Goal: Task Accomplishment & Management: Manage account settings

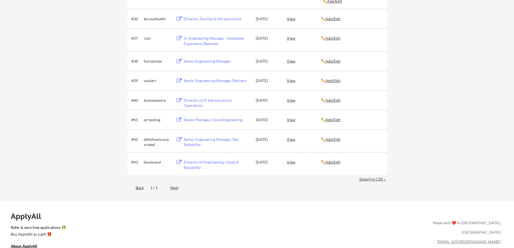
scroll to position [945, 0]
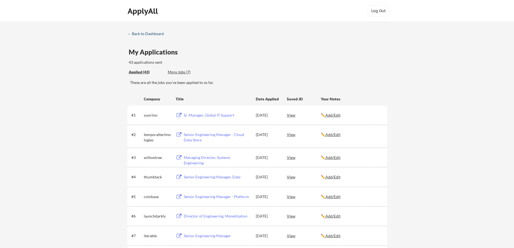
click at [137, 33] on div "← Back to Dashboard" at bounding box center [147, 34] width 41 height 4
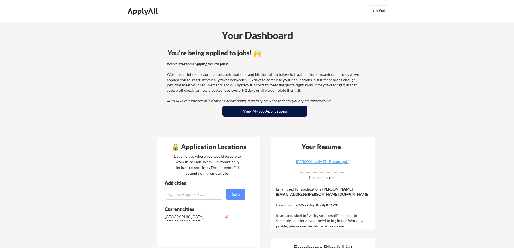
click at [236, 111] on button "View My Job Applications" at bounding box center [265, 111] width 85 height 11
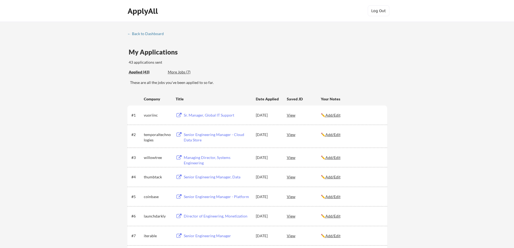
click at [177, 73] on div "More Jobs (7)" at bounding box center [188, 71] width 40 height 5
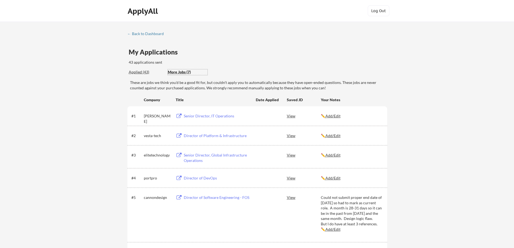
click at [290, 117] on div "View" at bounding box center [304, 116] width 34 height 10
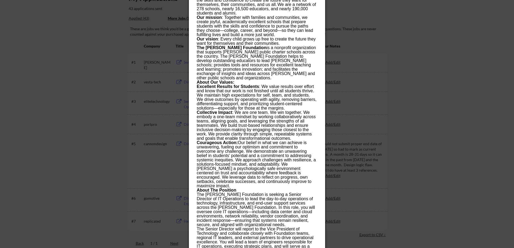
scroll to position [81, 0]
